Goal: Task Accomplishment & Management: Complete application form

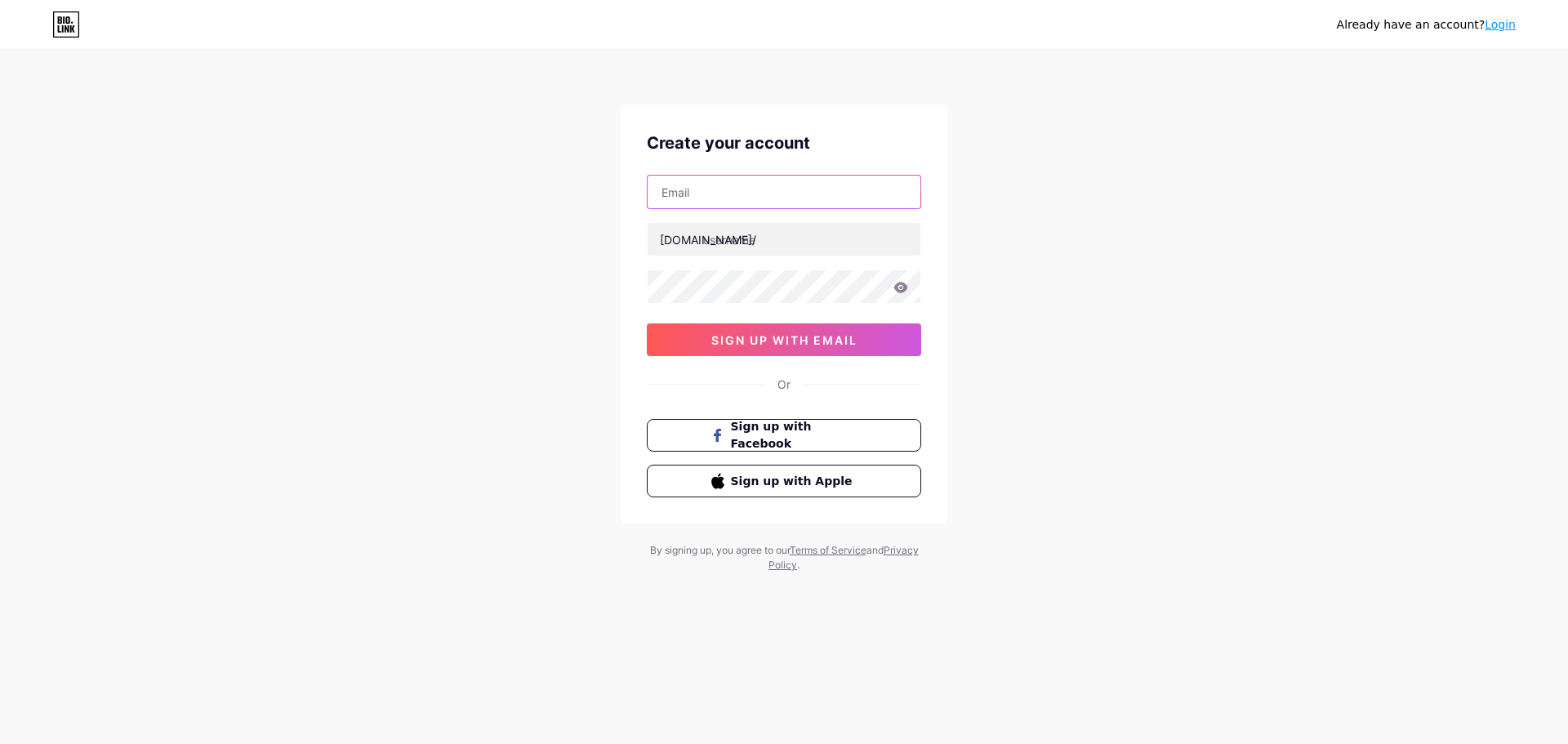
click at [759, 198] on input "text" at bounding box center [784, 191] width 273 height 33
type input "[EMAIL_ADDRESS][DOMAIN_NAME]"
click at [739, 241] on input "text" at bounding box center [784, 239] width 273 height 33
paste input "clat beauty"
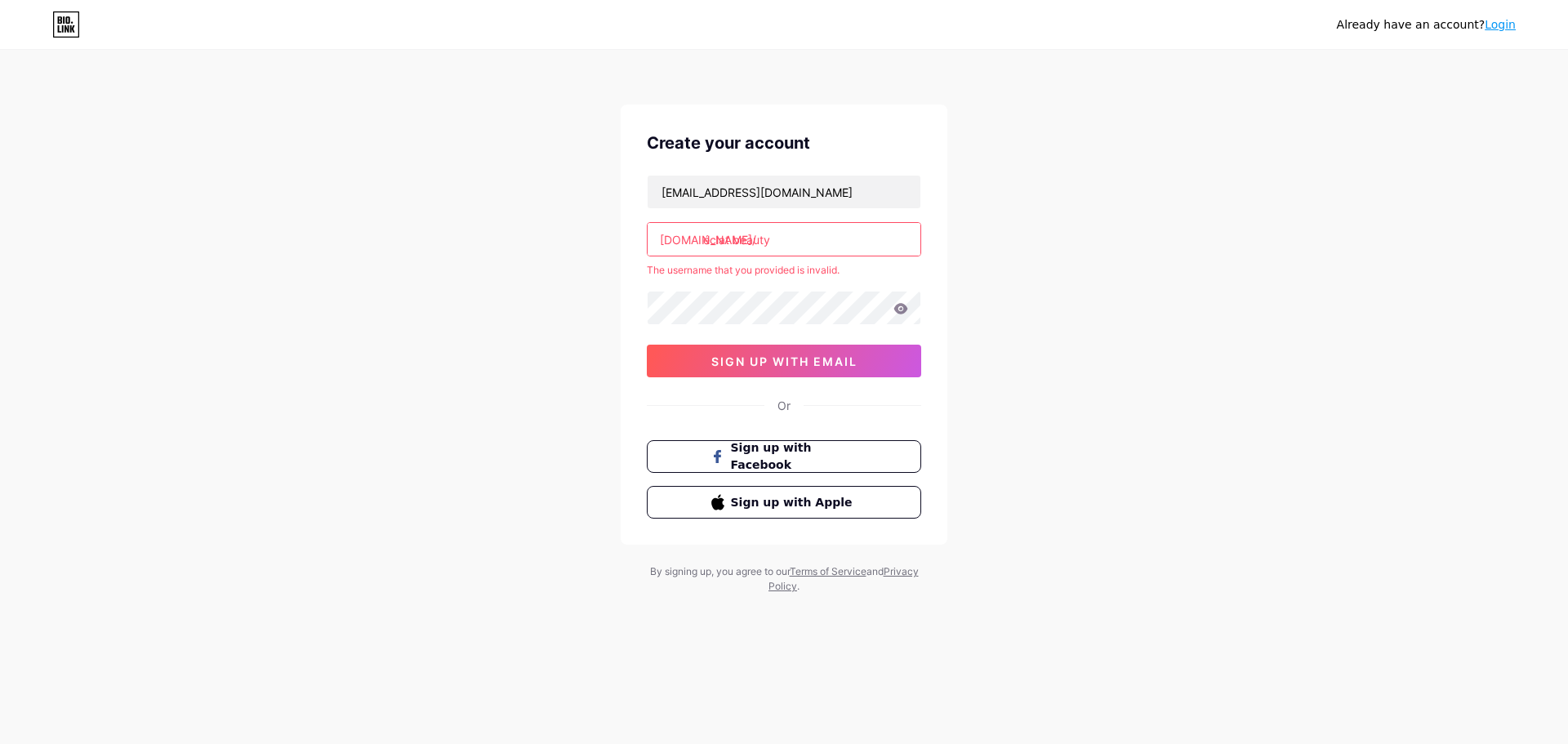
click at [800, 231] on input "éclat beauty" at bounding box center [784, 239] width 273 height 33
click at [730, 240] on input "éclat beauty" at bounding box center [784, 239] width 273 height 33
click at [734, 239] on input "éclat beauty" at bounding box center [784, 239] width 273 height 33
click at [783, 248] on input "éclatbeauty" at bounding box center [784, 239] width 273 height 33
click at [709, 239] on input "éclatbeauty" at bounding box center [784, 239] width 273 height 33
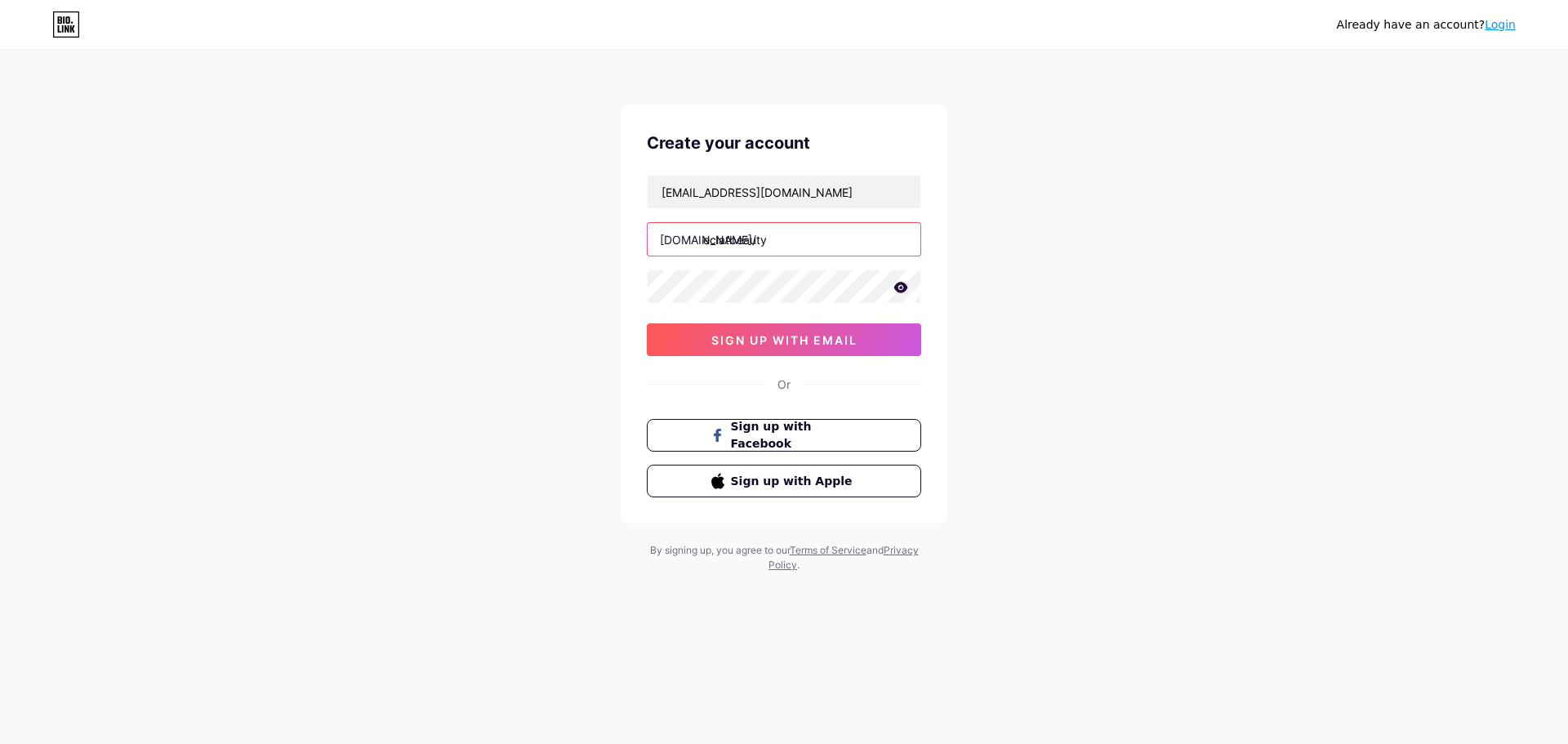
type input "eclatbeauty"
click at [583, 345] on div "Already have an account? Login Create your account [EMAIL_ADDRESS][DOMAIN_NAME]…" at bounding box center [784, 312] width 1568 height 625
click at [868, 337] on button "sign up with email" at bounding box center [784, 339] width 274 height 33
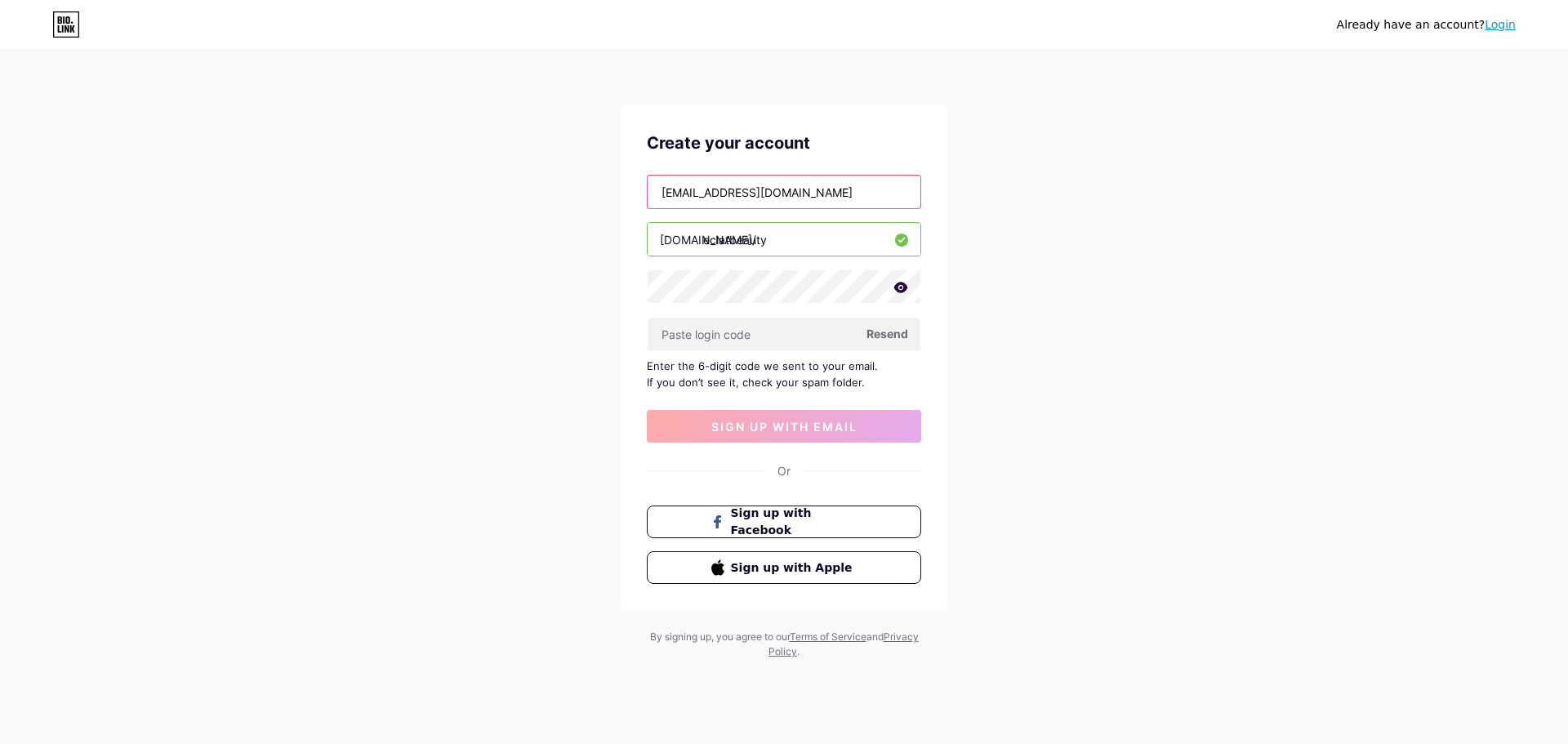
click at [704, 190] on input "[EMAIL_ADDRESS][DOMAIN_NAME]" at bounding box center [784, 191] width 273 height 33
type input "[EMAIL_ADDRESS][DOMAIN_NAME]"
click at [876, 338] on span "Resend" at bounding box center [887, 333] width 42 height 17
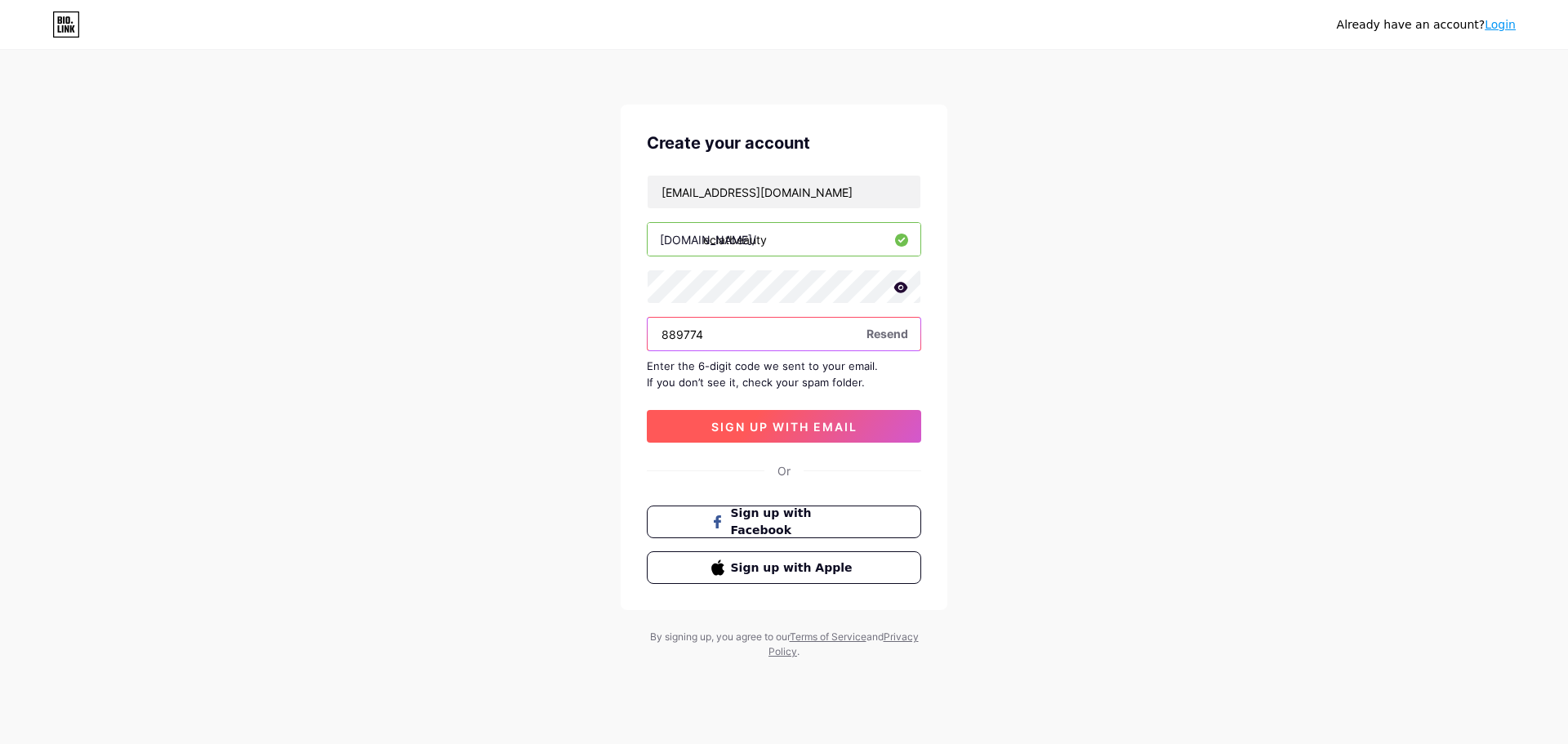
type input "889774"
click at [792, 422] on span "sign up with email" at bounding box center [784, 427] width 146 height 14
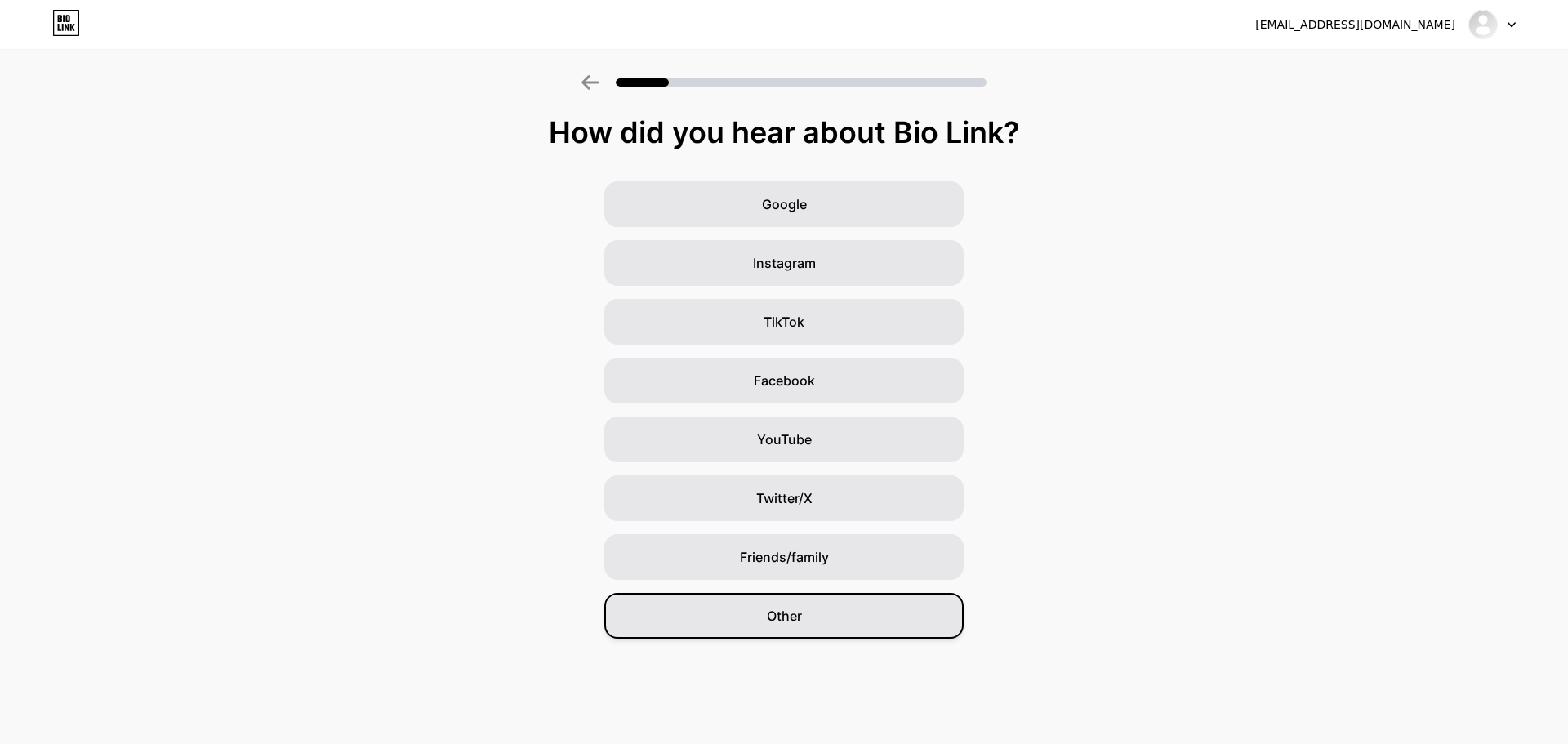
click at [796, 614] on span "Other" at bounding box center [784, 616] width 35 height 20
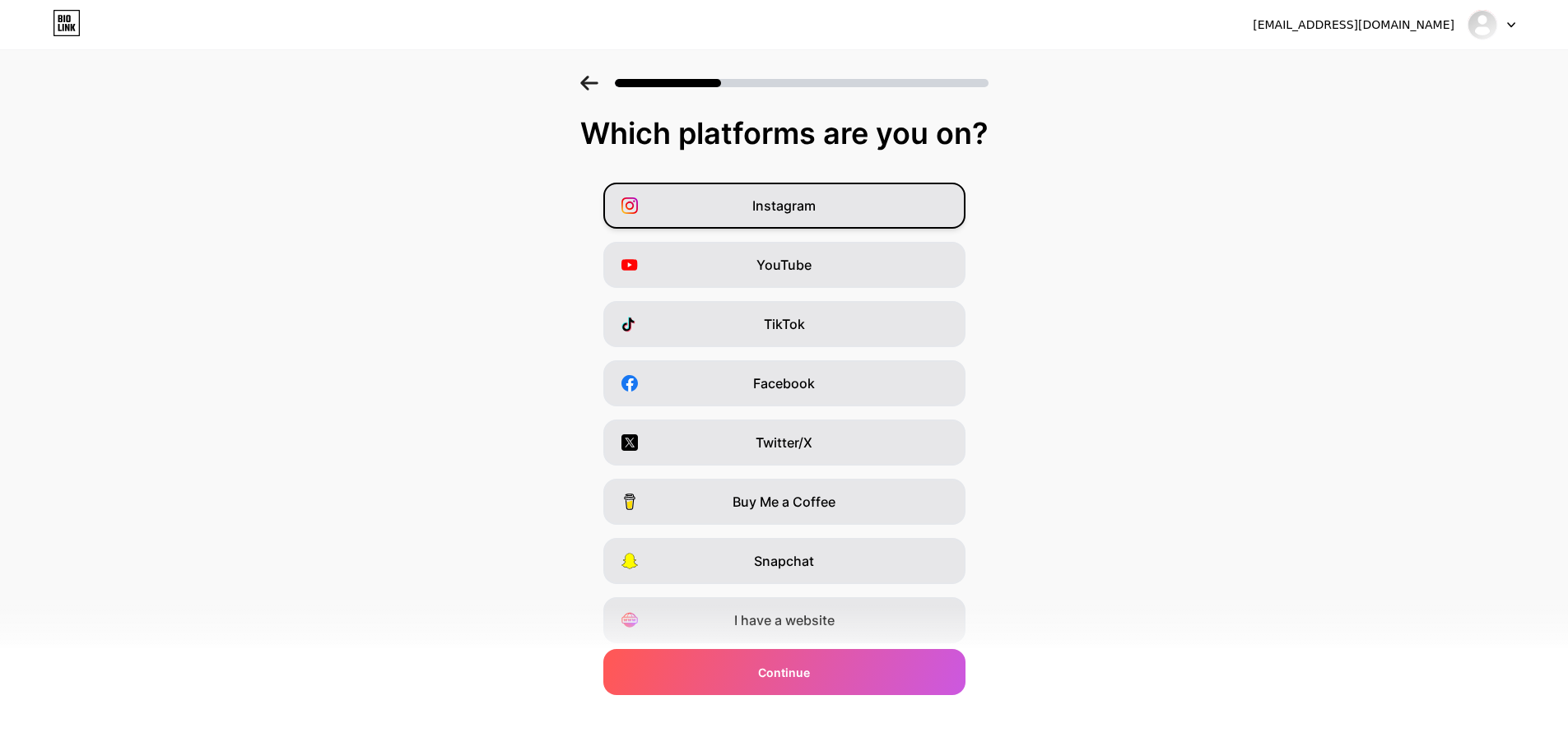
click at [775, 211] on span "Instagram" at bounding box center [784, 205] width 64 height 20
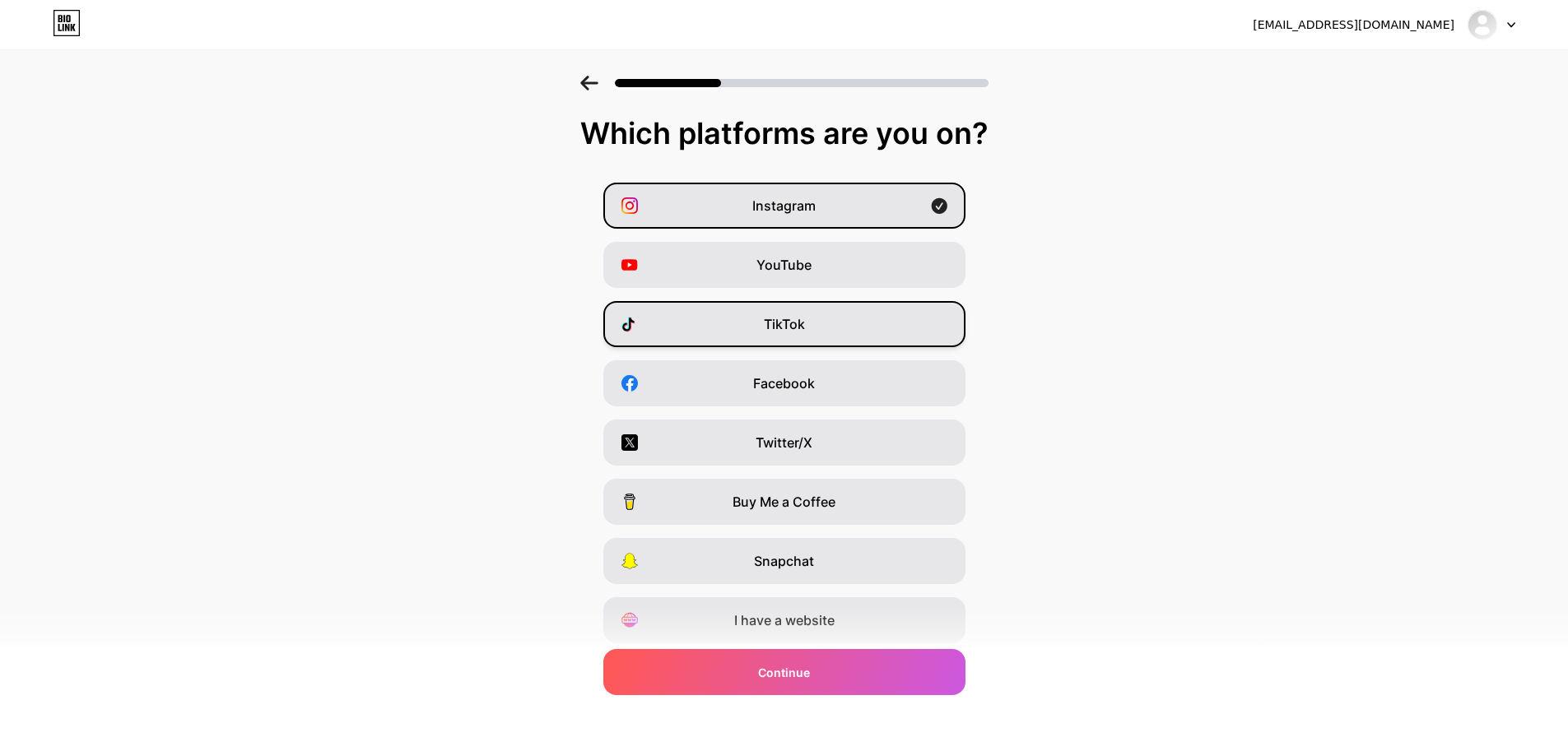
click at [784, 325] on span "TikTok" at bounding box center [785, 325] width 41 height 20
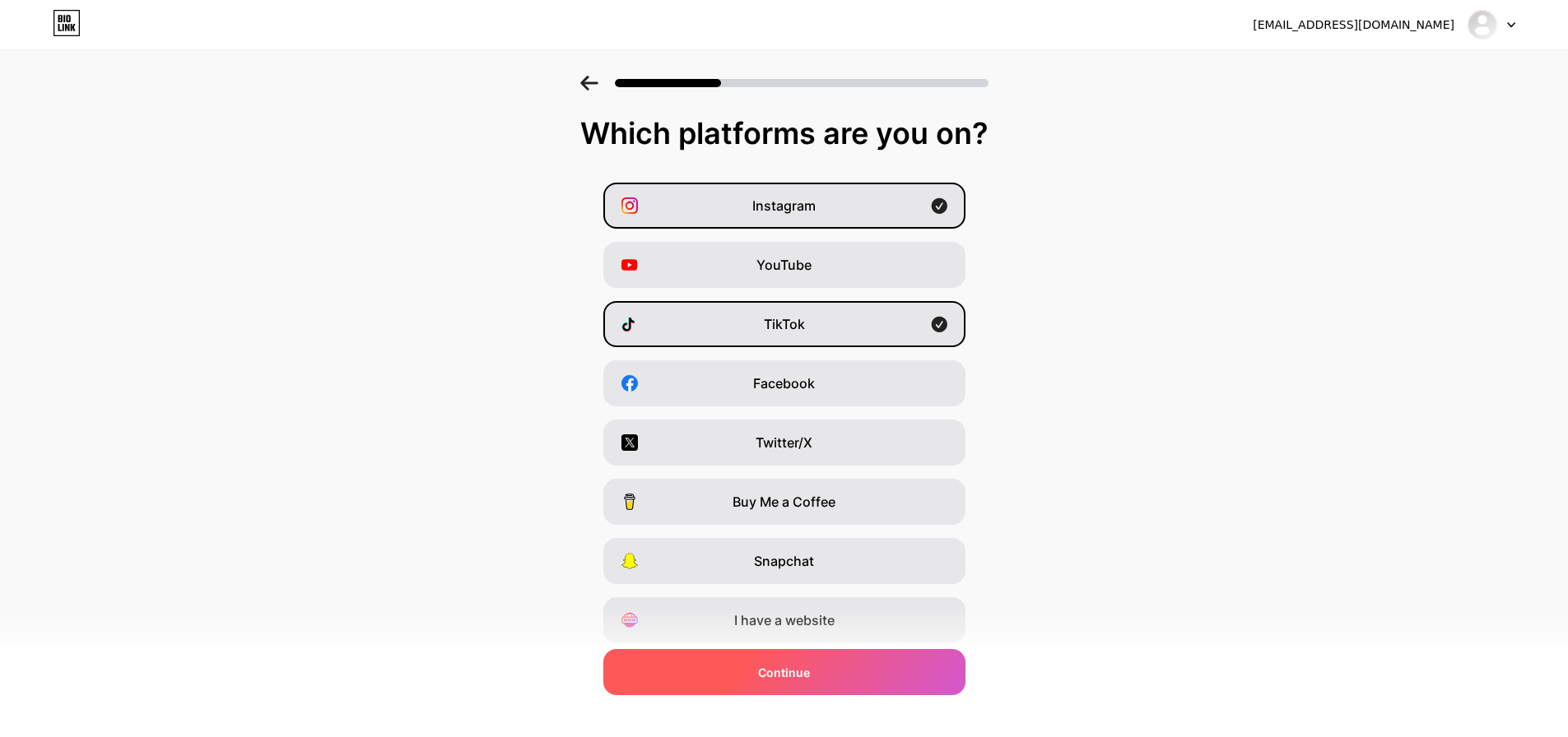
click at [869, 682] on div "Continue" at bounding box center [785, 672] width 362 height 46
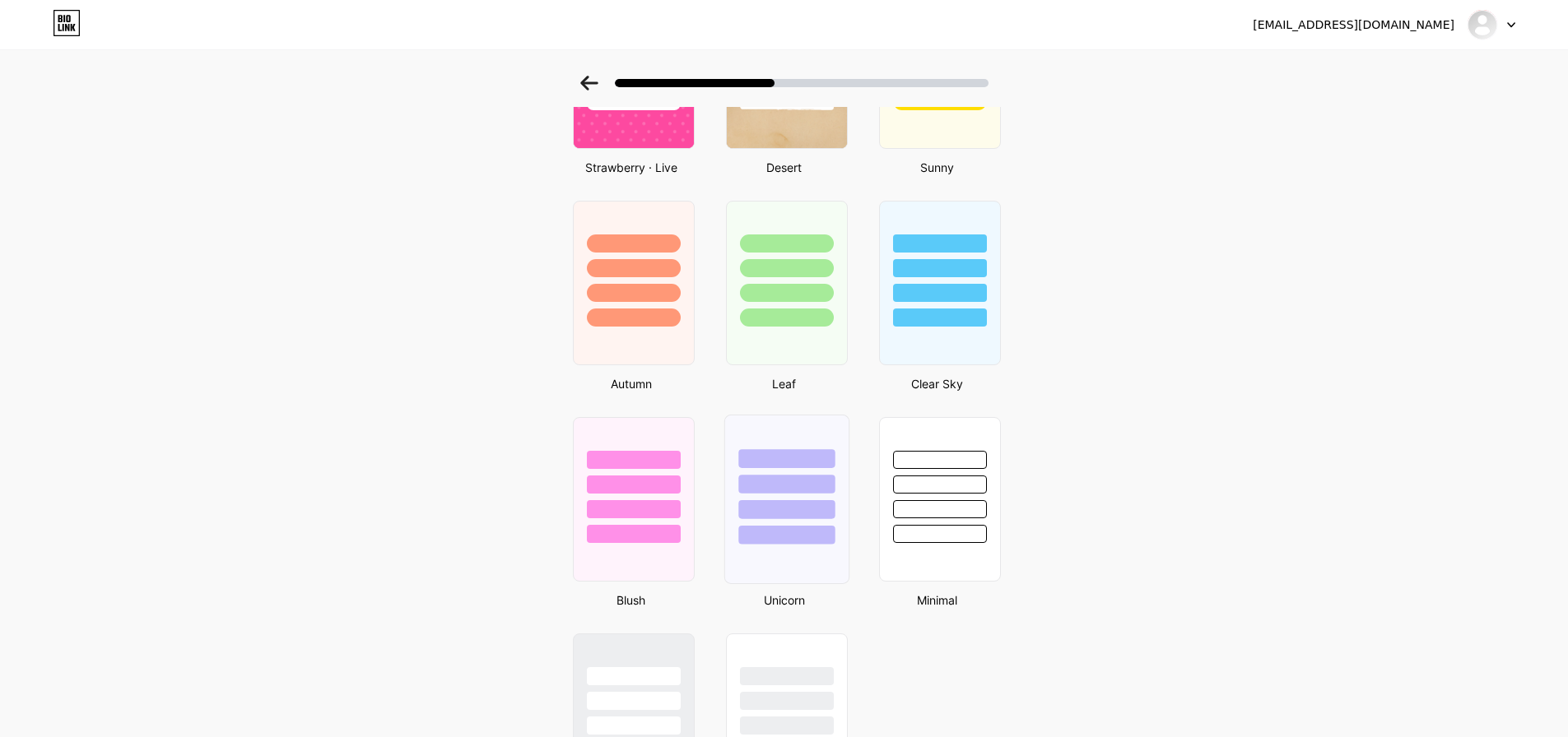
scroll to position [1070, 0]
click at [630, 346] on div at bounding box center [632, 282] width 125 height 169
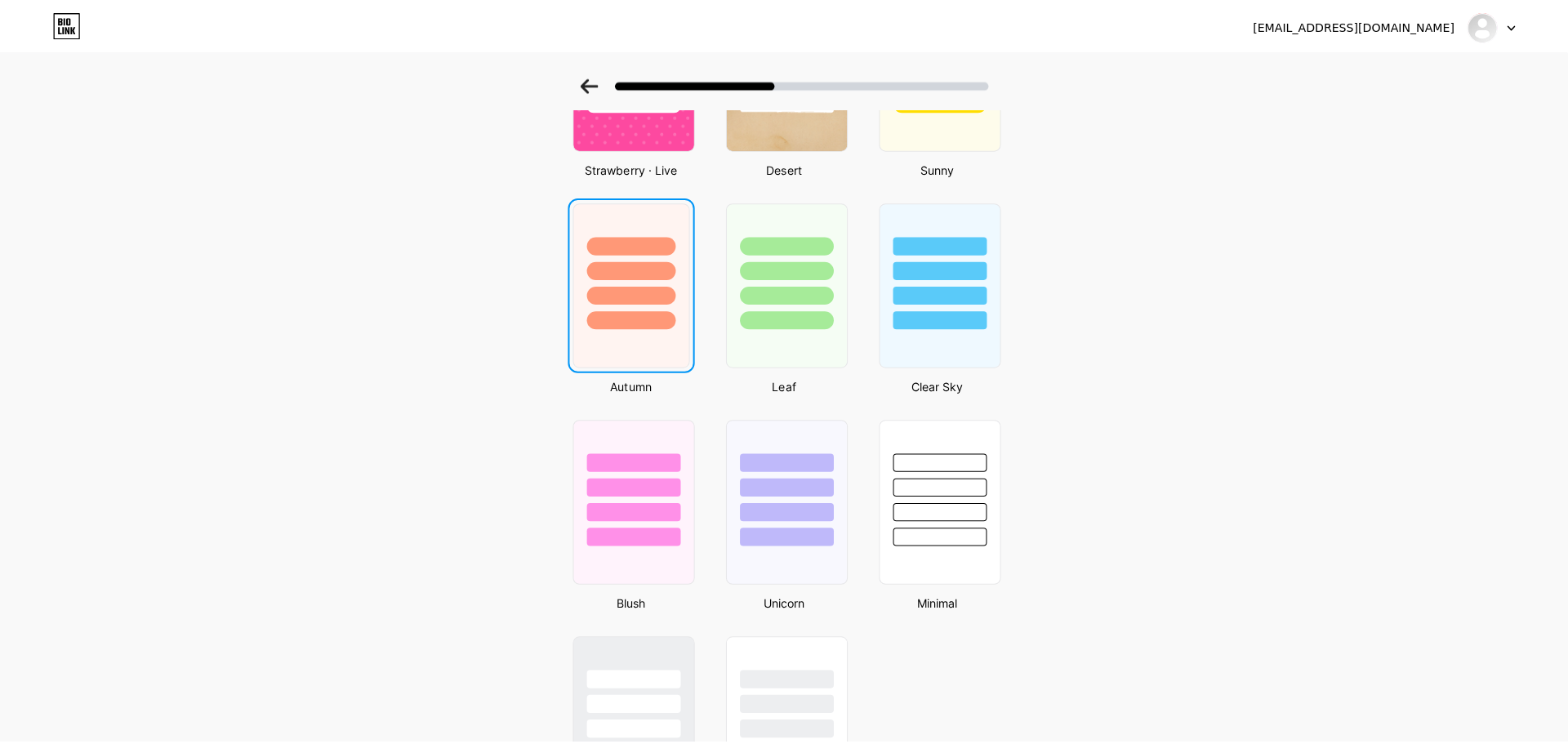
scroll to position [0, 0]
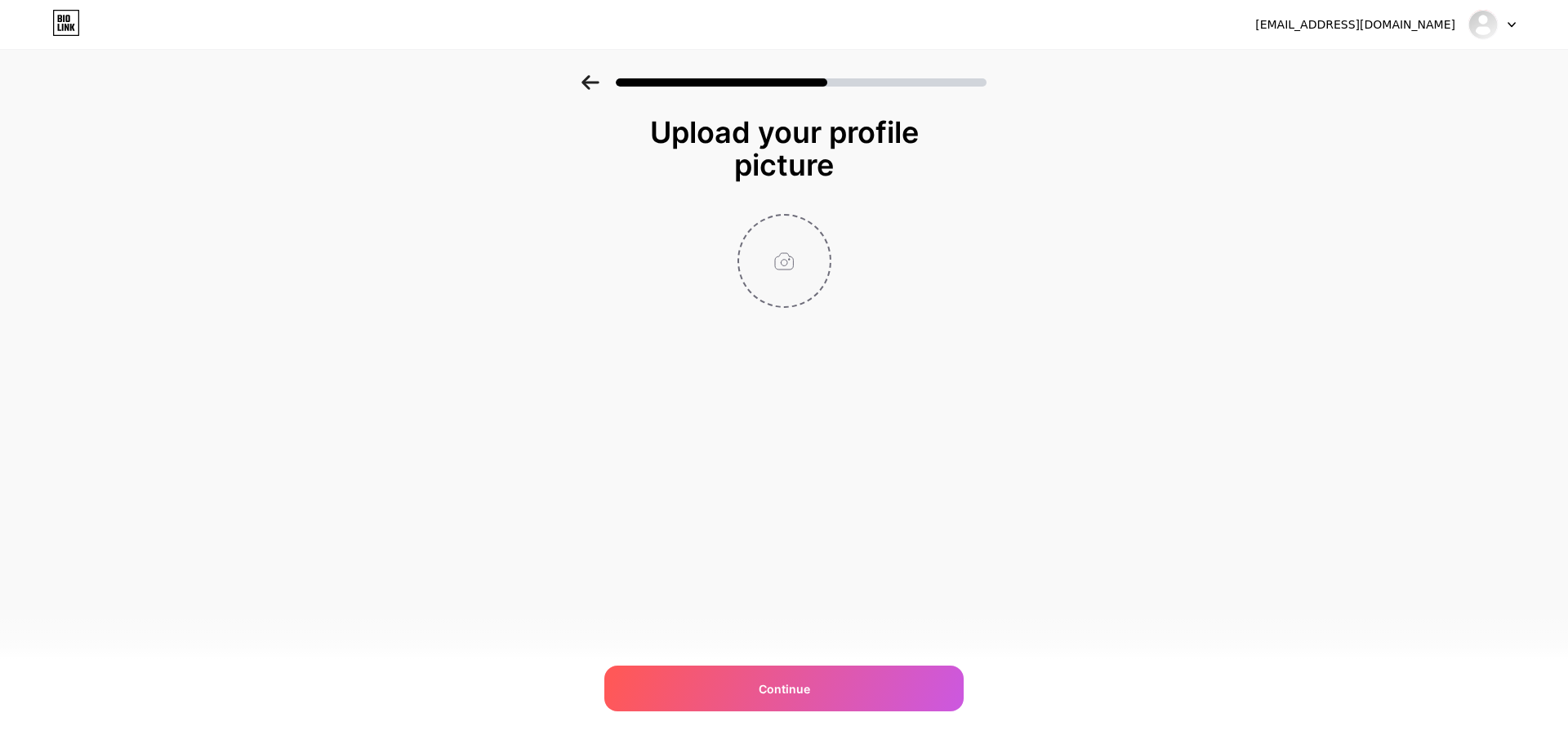
click at [780, 265] on input "file" at bounding box center [784, 261] width 91 height 91
type input "C:\fakepath\Éclat Beauty.png"
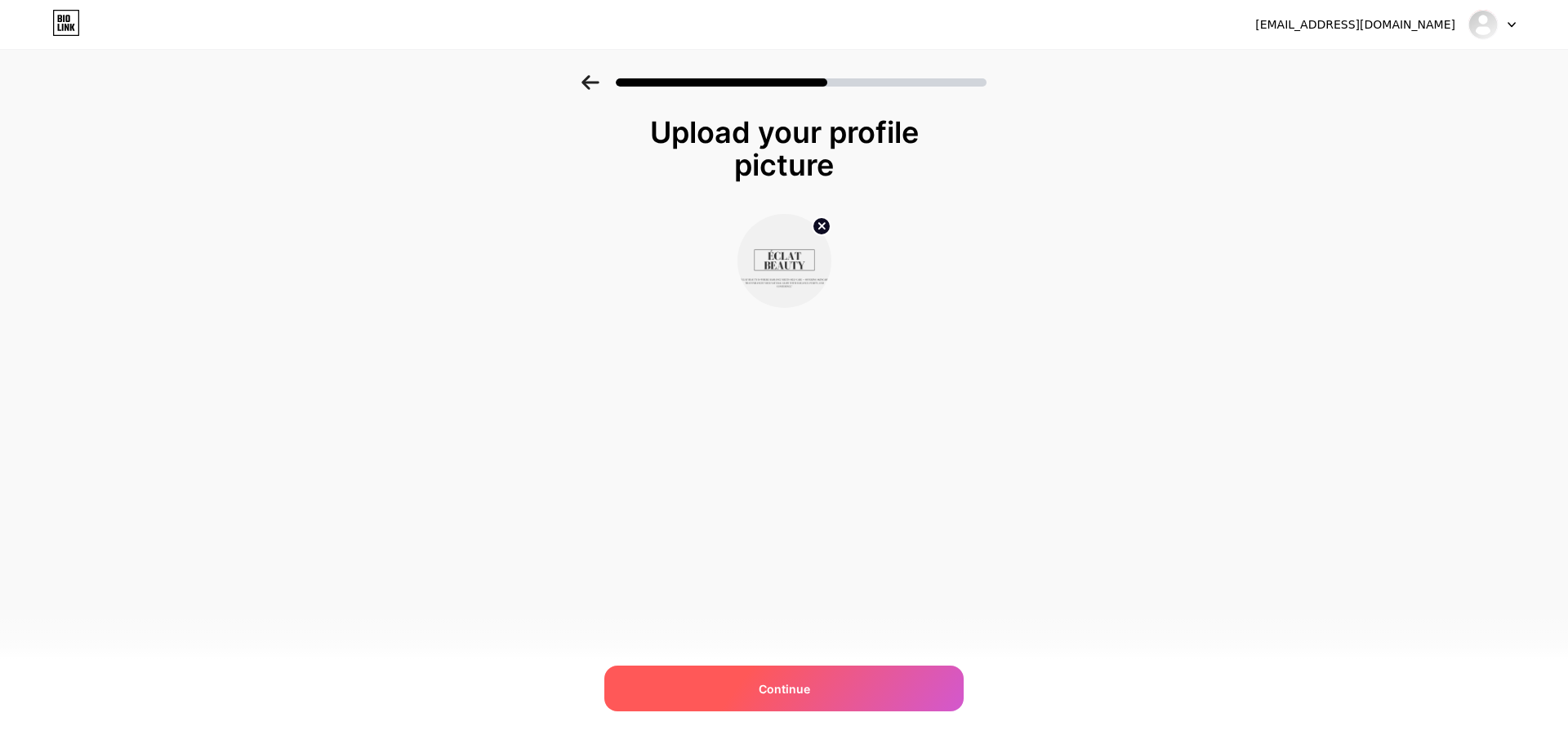
click at [839, 696] on div "Continue" at bounding box center [784, 688] width 360 height 45
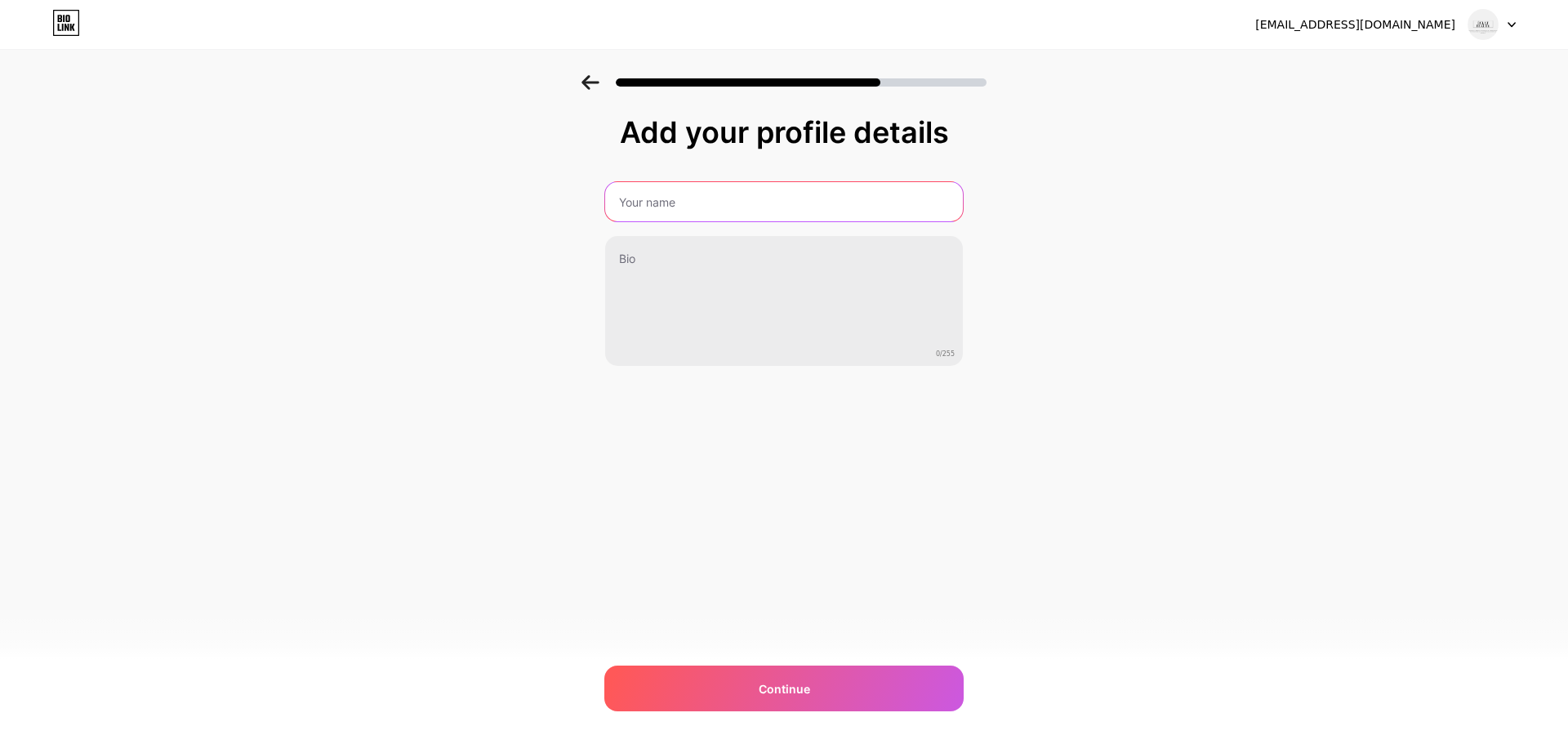
click at [656, 204] on input "text" at bounding box center [784, 202] width 358 height 39
paste input "Éclat Beauty"
type input "Éclat Beauty"
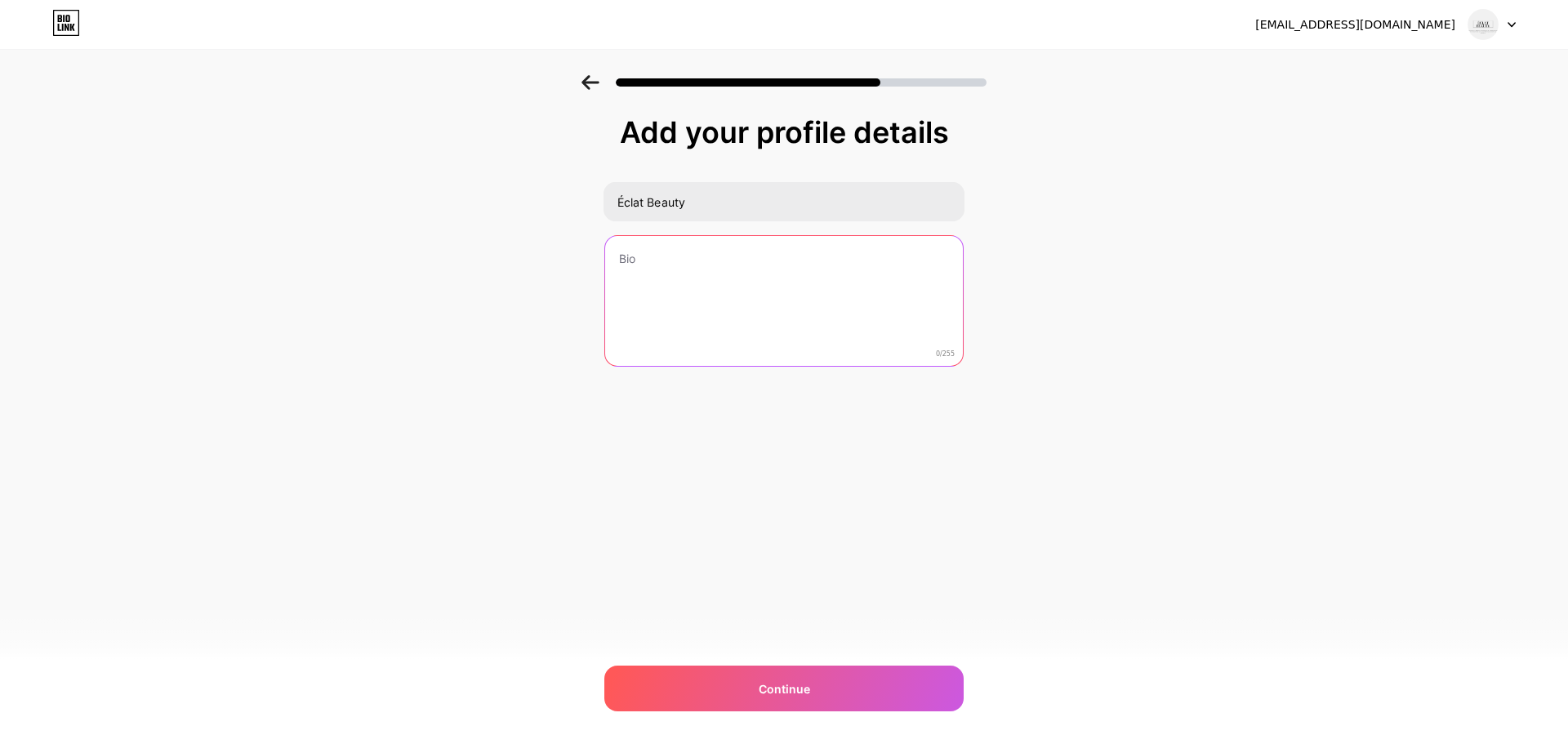
click at [651, 265] on textarea at bounding box center [784, 302] width 358 height 132
paste textarea "Healthy, glowing skin isn’t just about products, it’s about consistency, confid…"
type textarea "Healthy, glowing skin isn’t just about products, it’s about consistency, confid…"
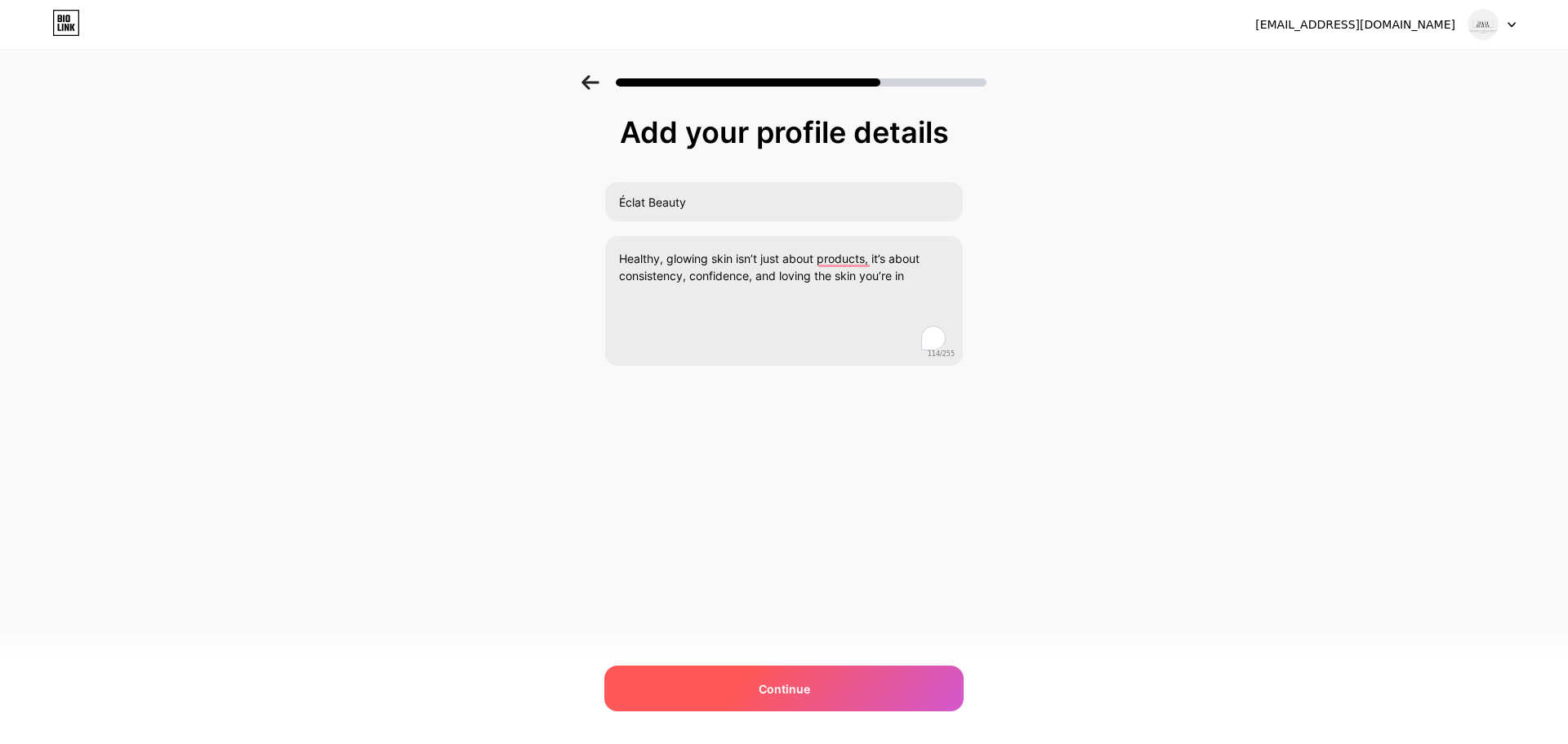
click at [679, 667] on div "Continue" at bounding box center [784, 688] width 360 height 45
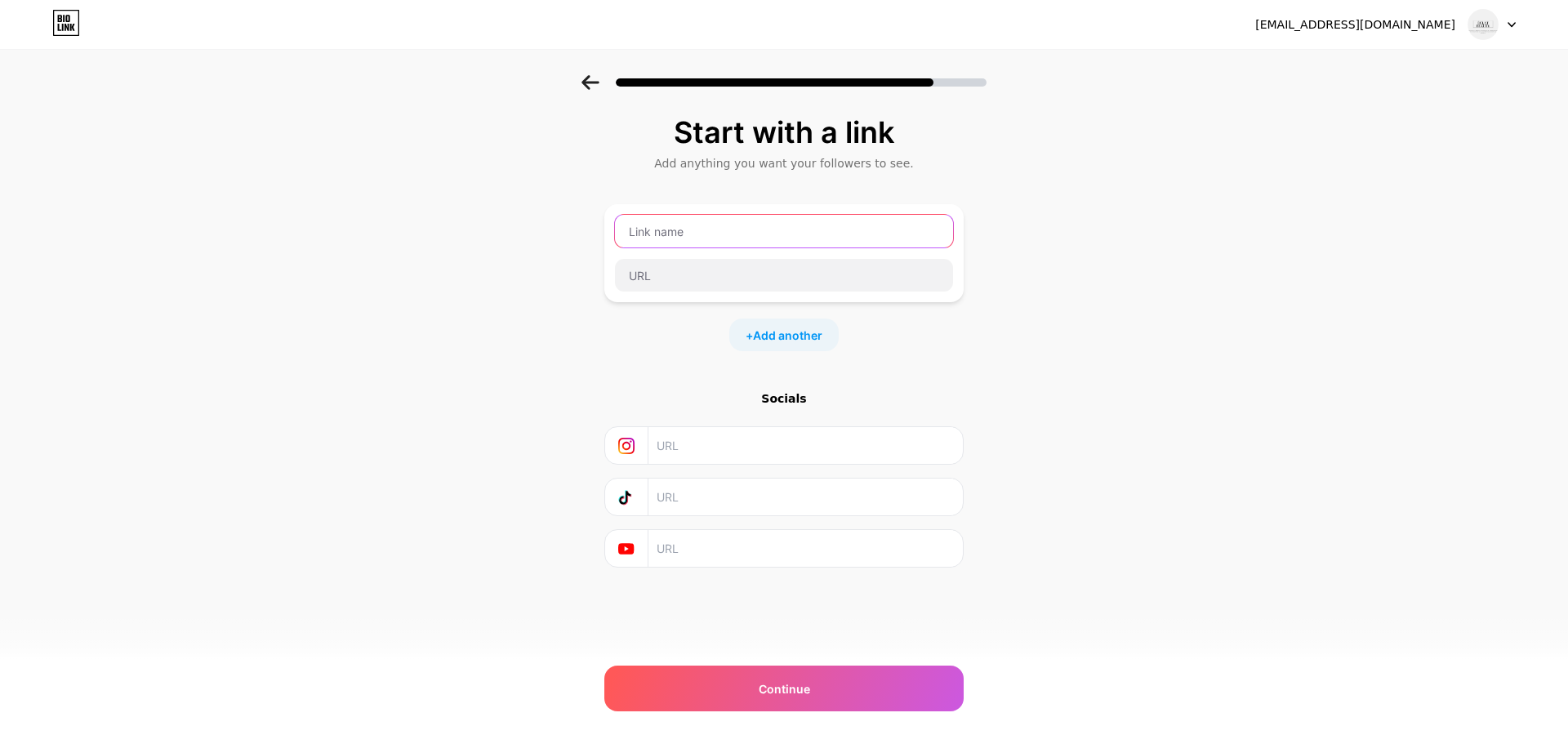
click at [722, 234] on input "text" at bounding box center [784, 230] width 338 height 33
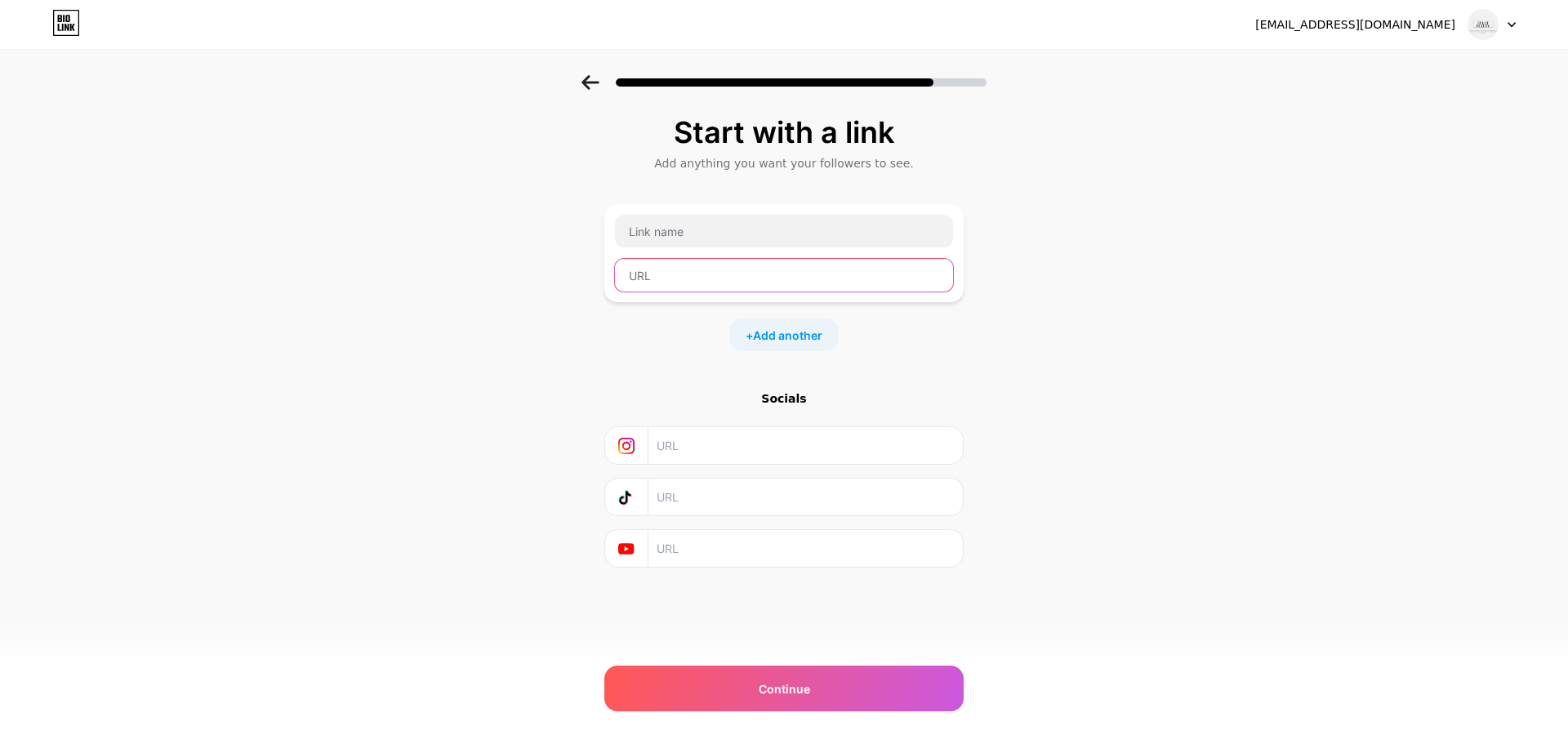
click at [697, 276] on input "text" at bounding box center [784, 275] width 338 height 33
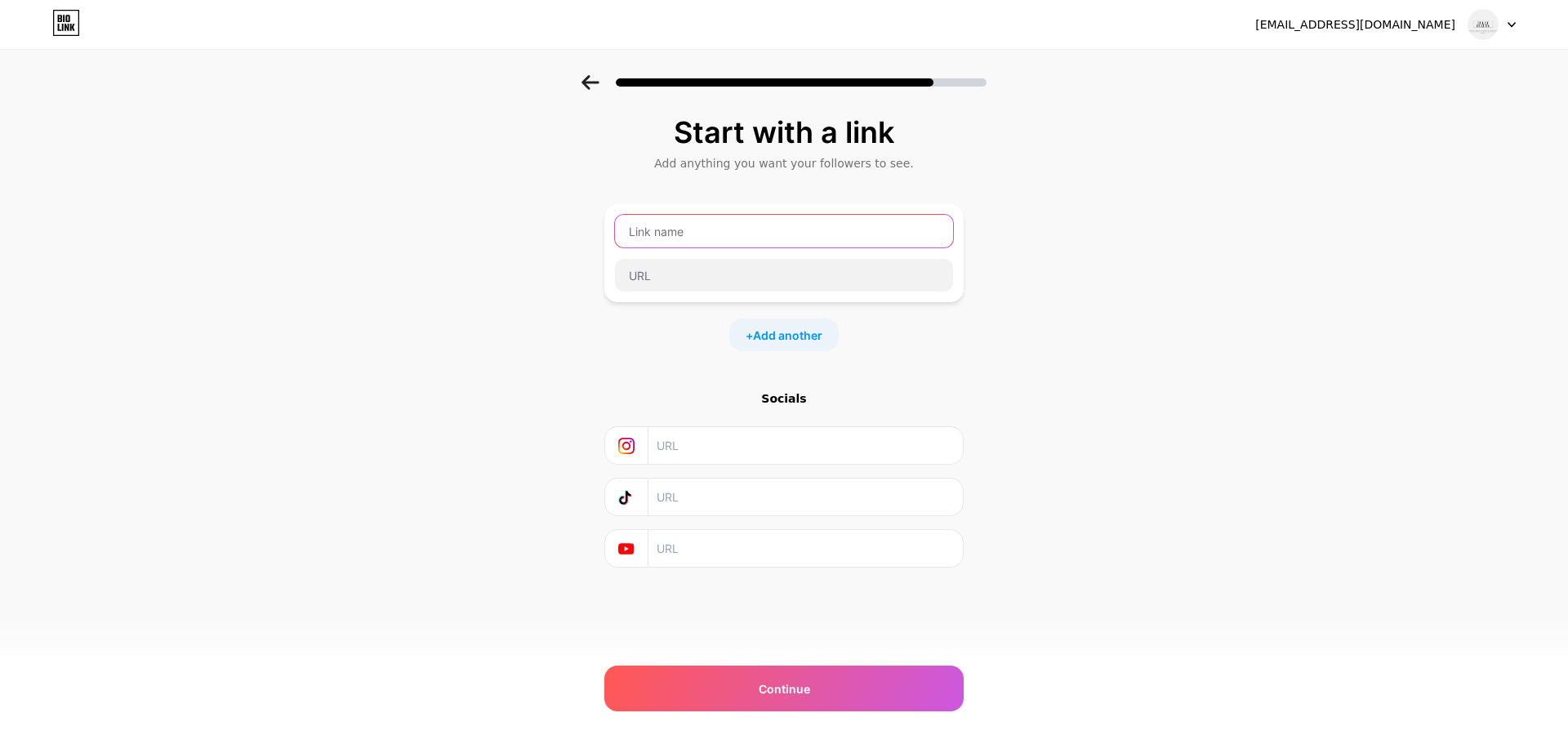
click at [690, 236] on input "text" at bounding box center [784, 230] width 338 height 33
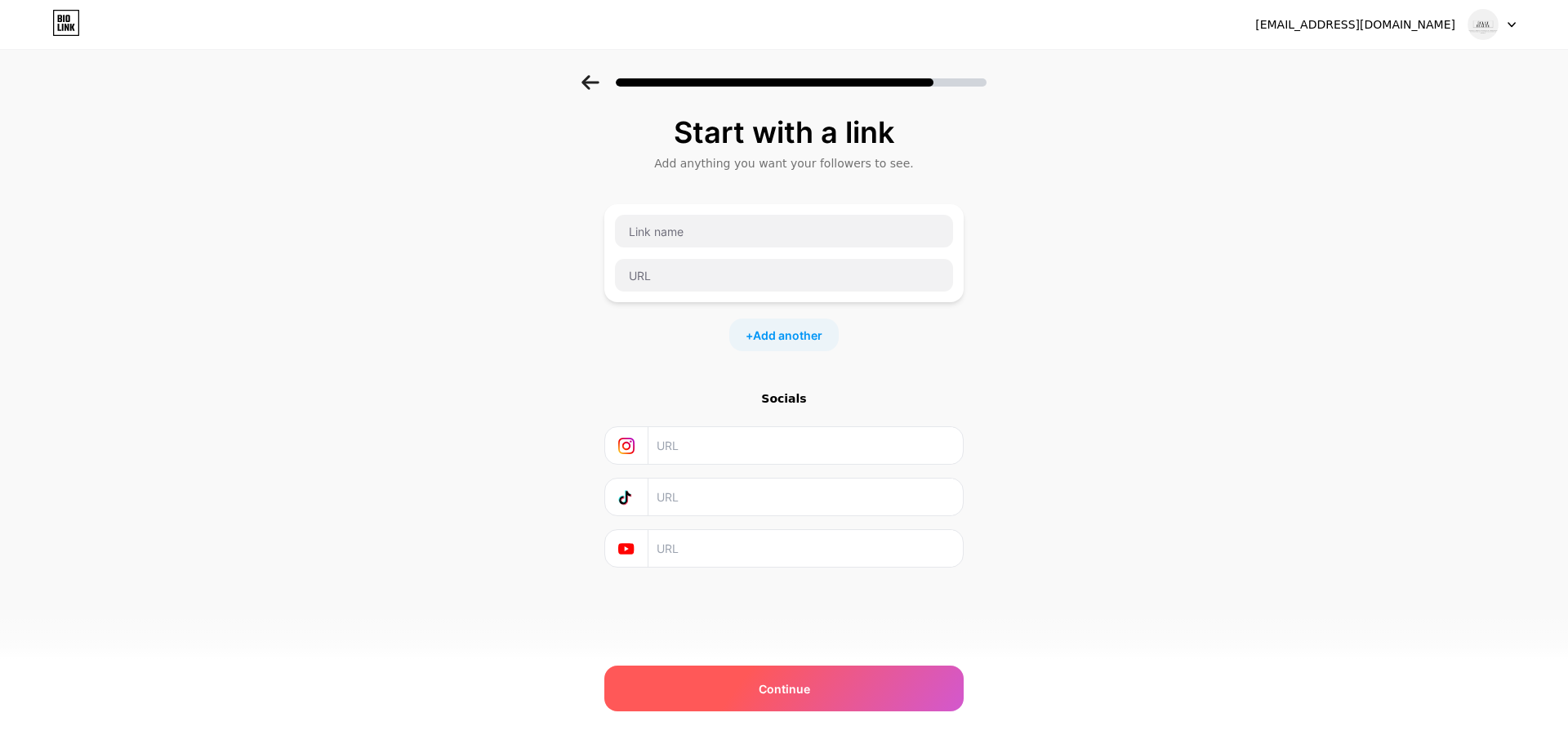
click at [779, 695] on span "Continue" at bounding box center [785, 688] width 52 height 17
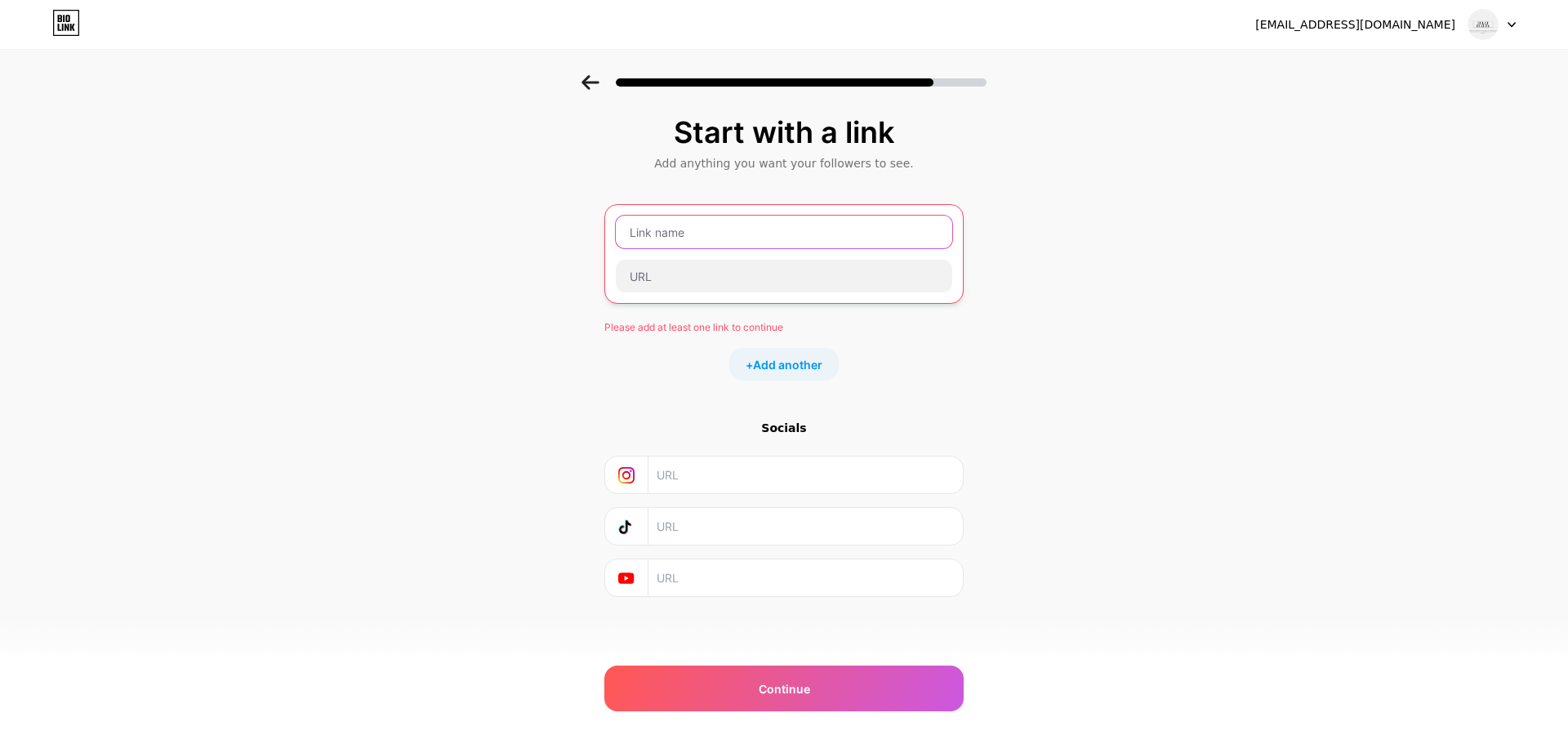
click at [650, 231] on input "text" at bounding box center [784, 231] width 336 height 33
click at [686, 180] on div "Start with a link Add anything you want your followers to see. Please add at le…" at bounding box center [784, 356] width 360 height 481
click at [780, 230] on input "text" at bounding box center [784, 231] width 336 height 33
paste input "[URL][DOMAIN_NAME]"
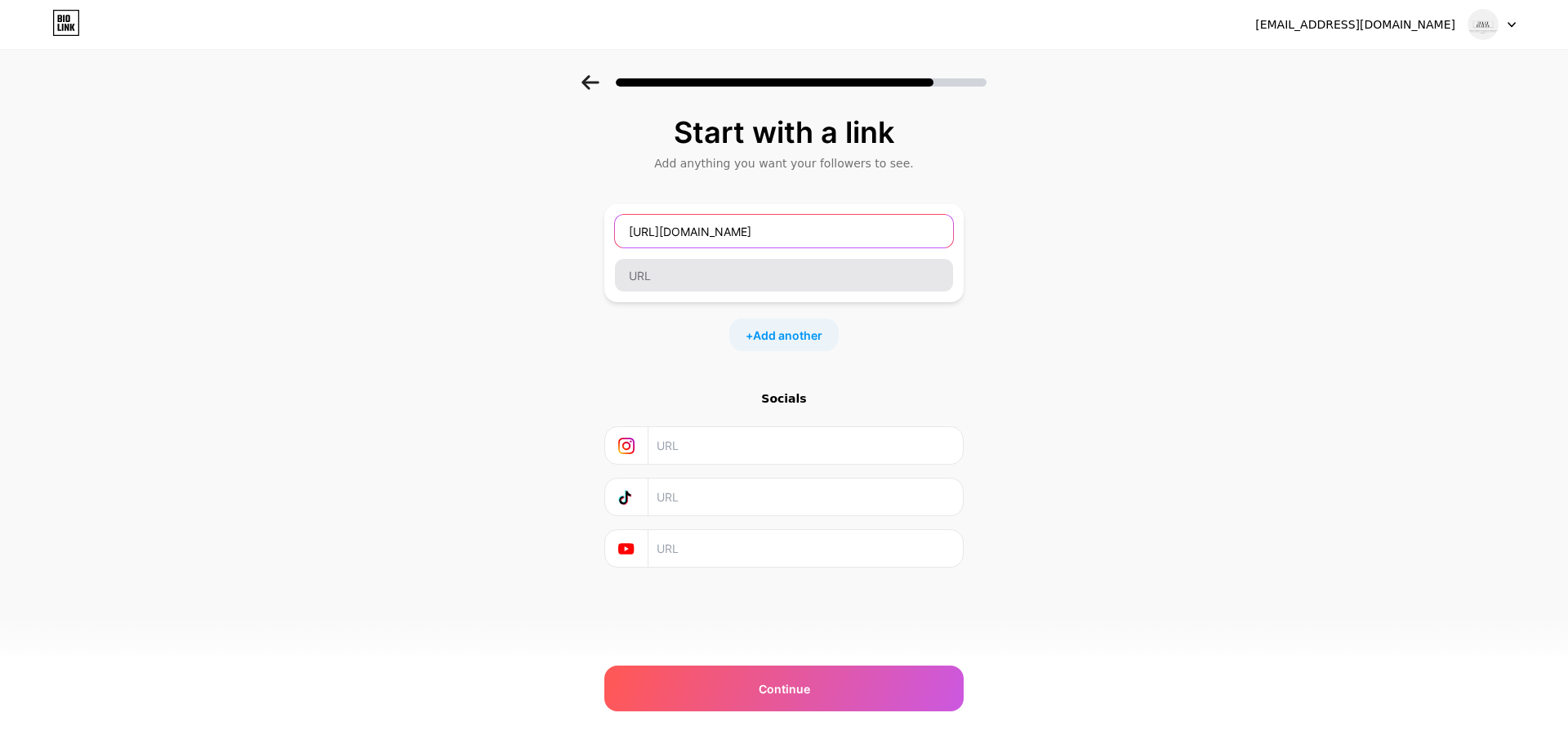
type input "[URL][DOMAIN_NAME]"
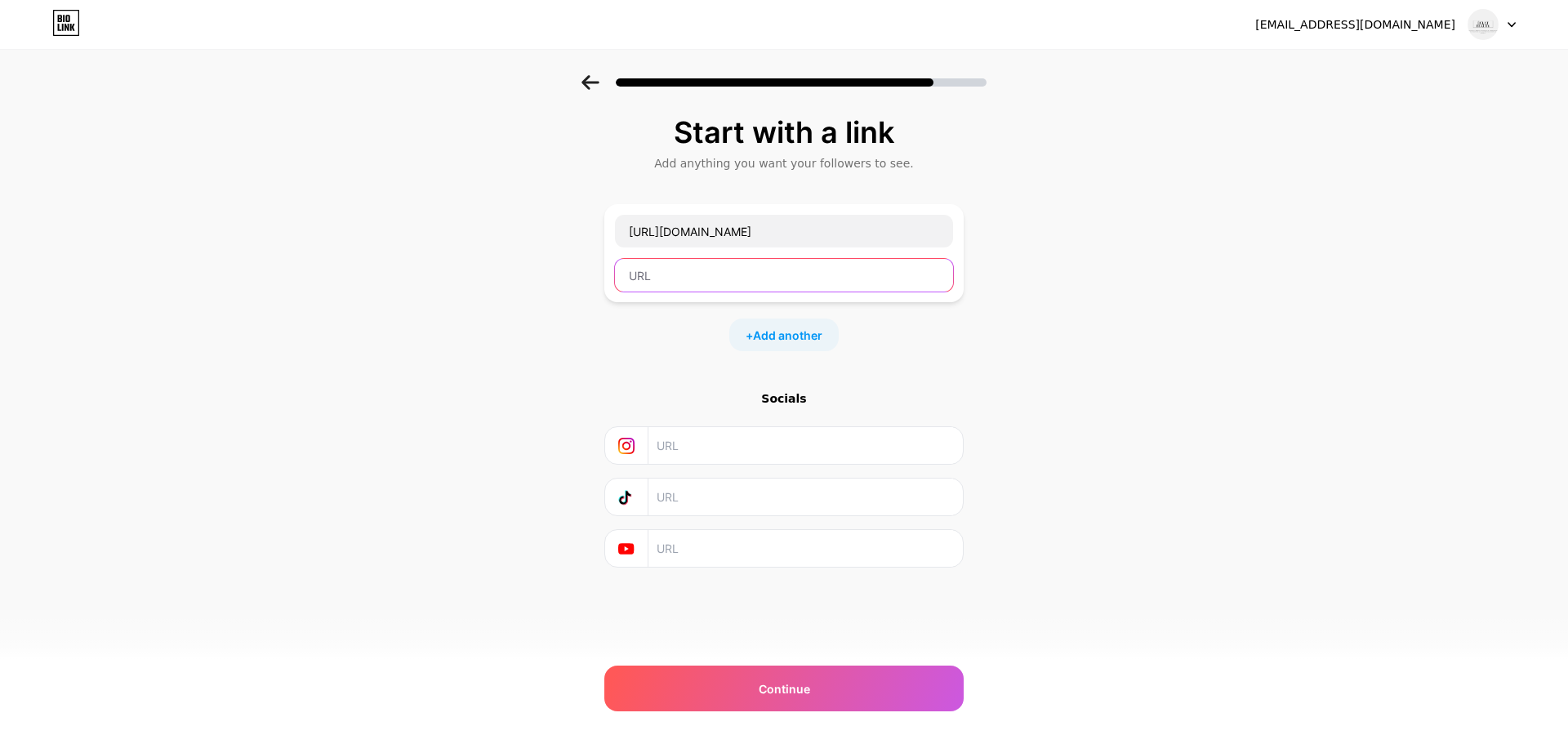
scroll to position [0, 0]
click at [722, 283] on input "text" at bounding box center [784, 275] width 338 height 33
paste input "[URL][DOMAIN_NAME]"
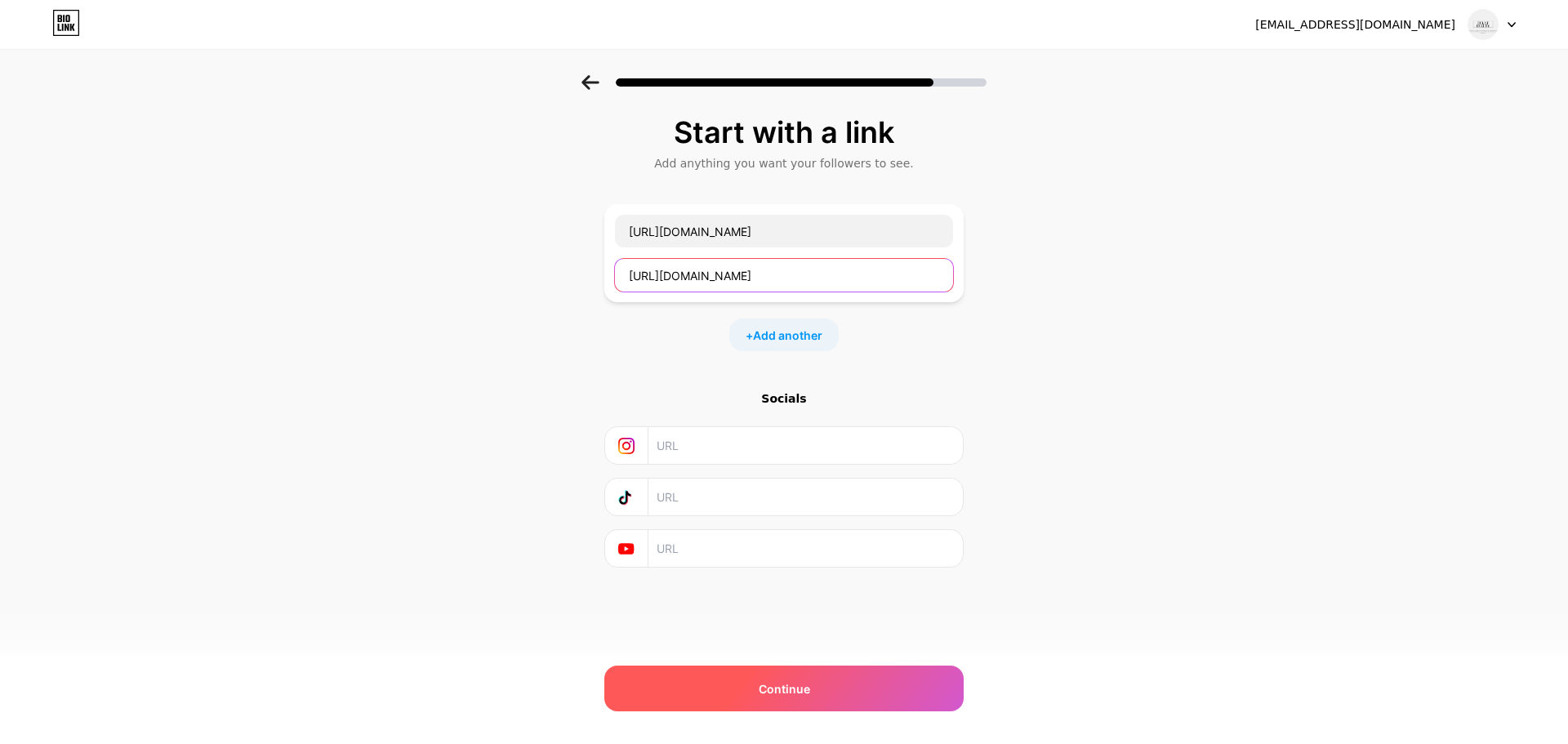
type input "[URL][DOMAIN_NAME]"
click at [810, 680] on div "Continue" at bounding box center [784, 688] width 360 height 45
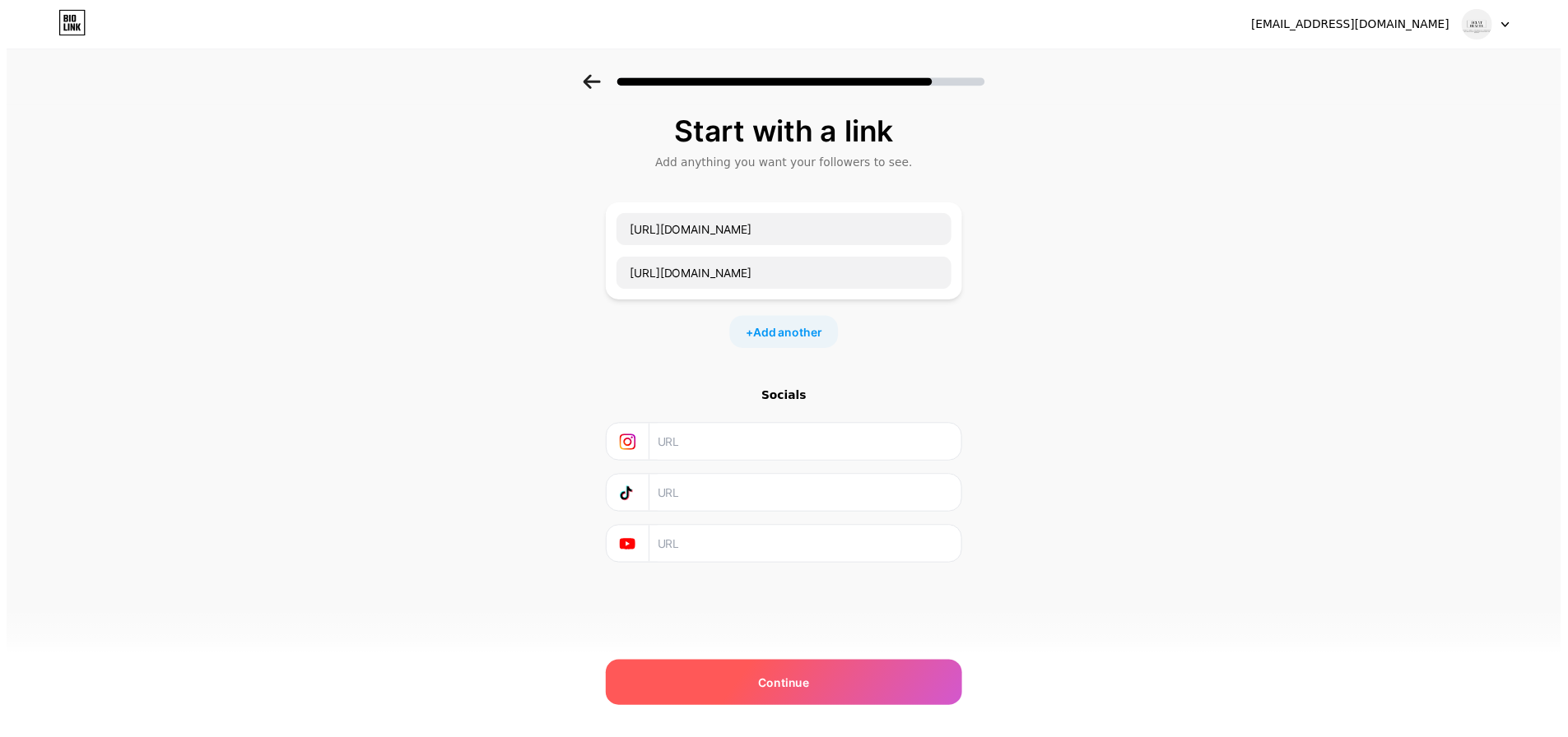
scroll to position [0, 0]
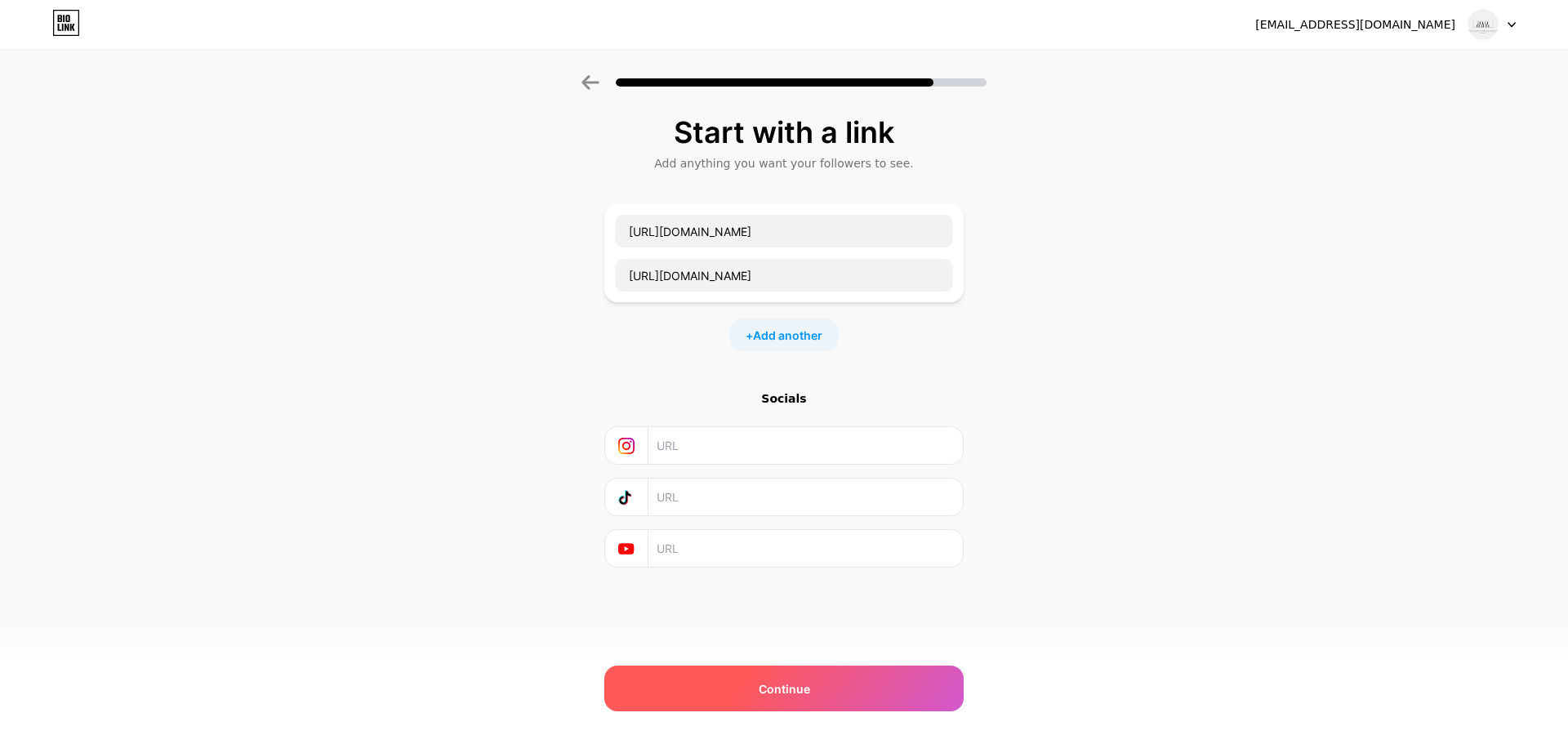
click at [832, 687] on div "Continue" at bounding box center [784, 688] width 360 height 45
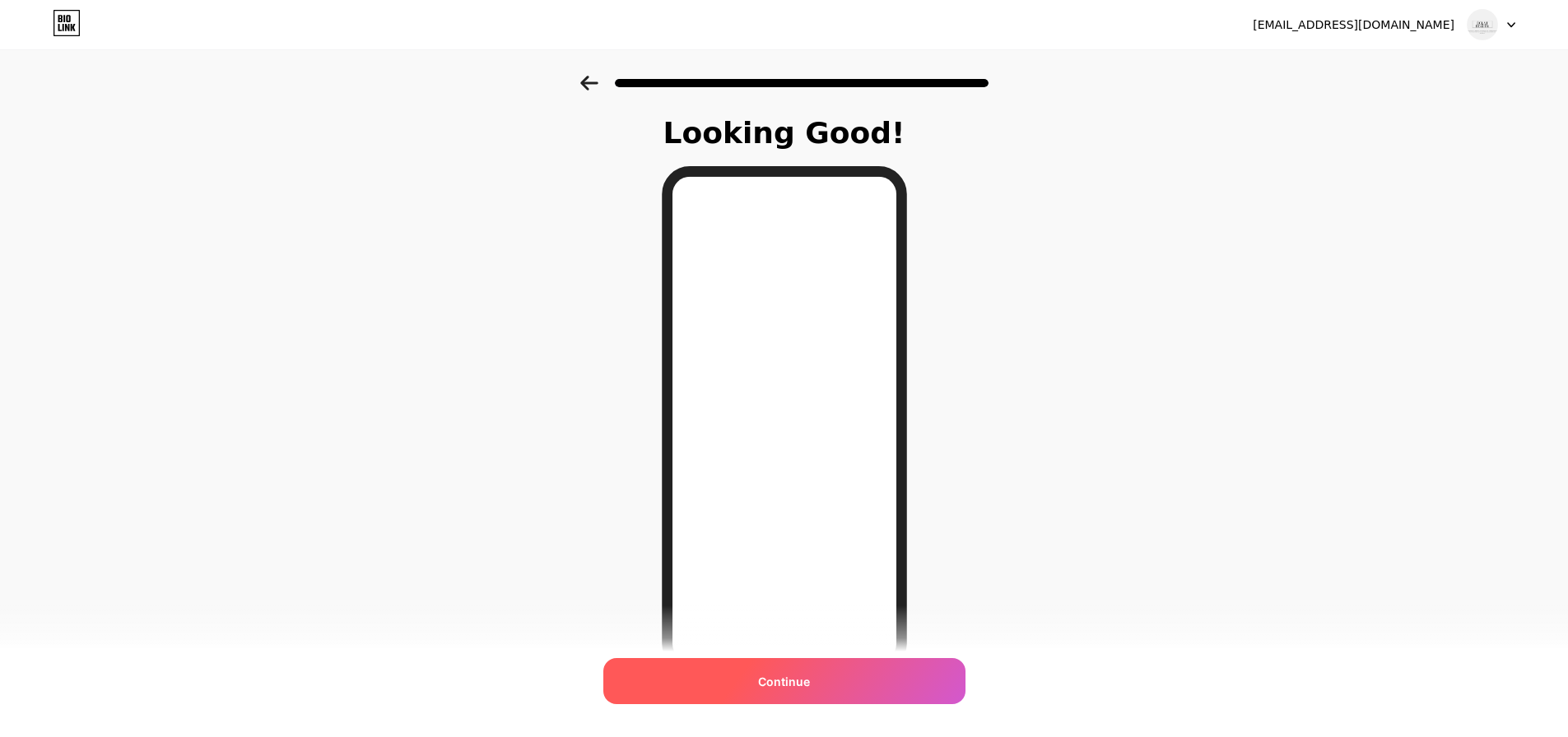
click at [839, 672] on div "Continue" at bounding box center [785, 681] width 362 height 46
